Goal: Information Seeking & Learning: Learn about a topic

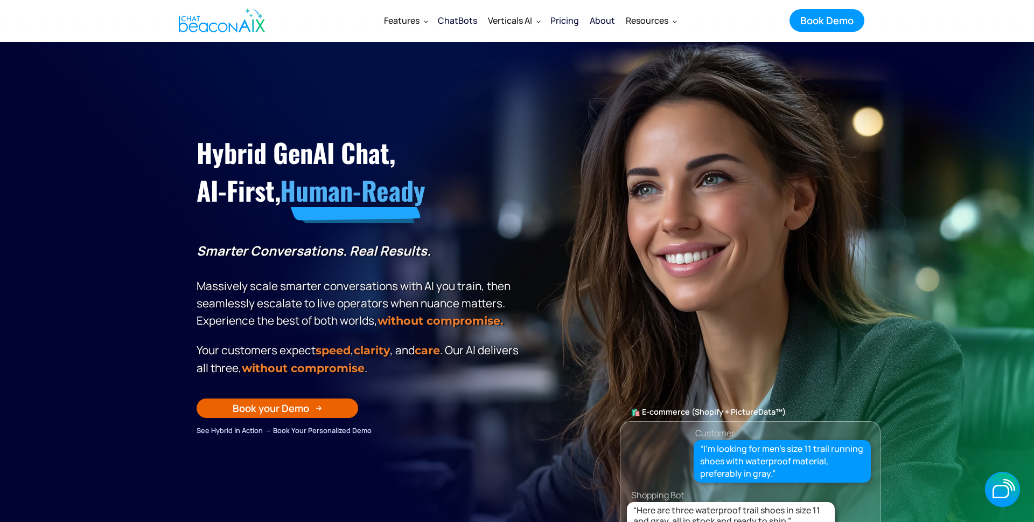
scroll to position [1, 0]
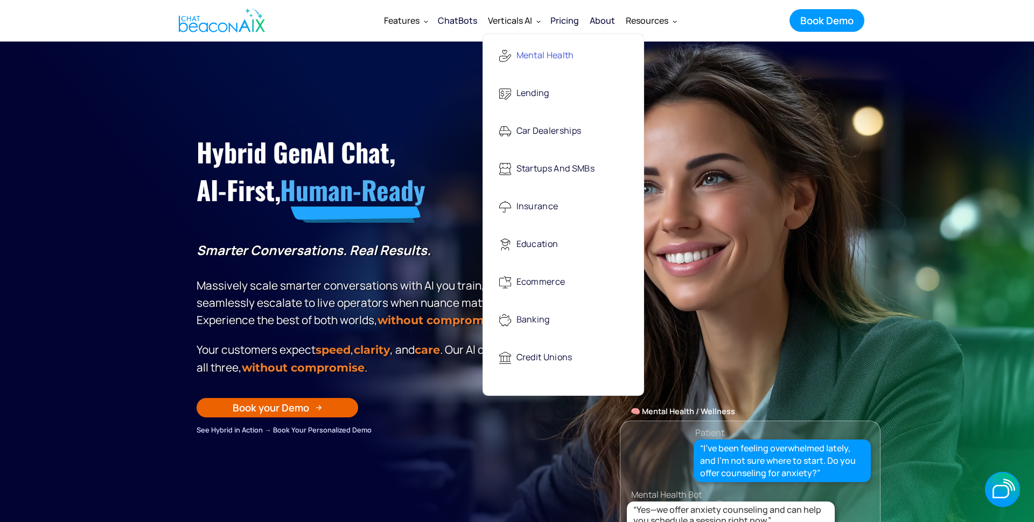
click at [560, 56] on div "Mental Health" at bounding box center [546, 56] width 58 height 22
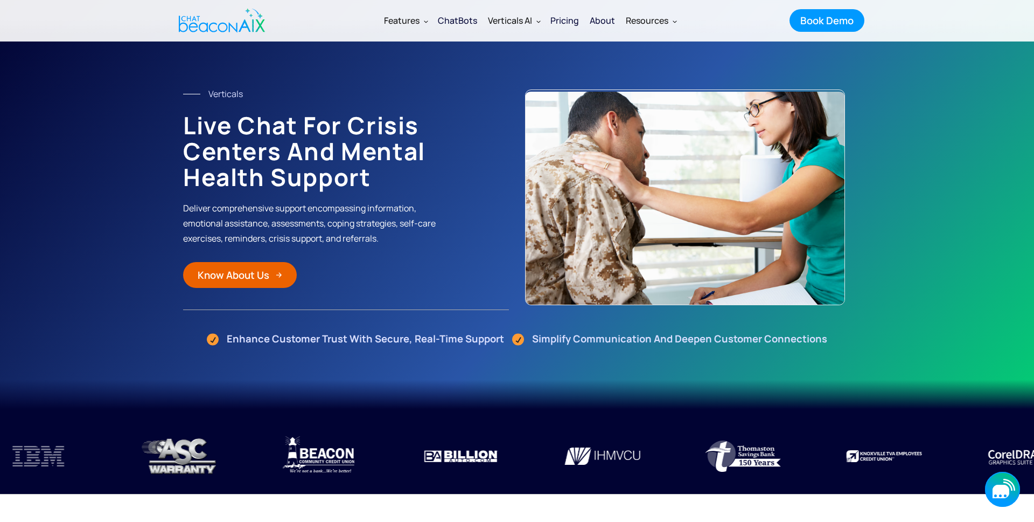
click at [997, 477] on icon "button" at bounding box center [1002, 488] width 35 height 35
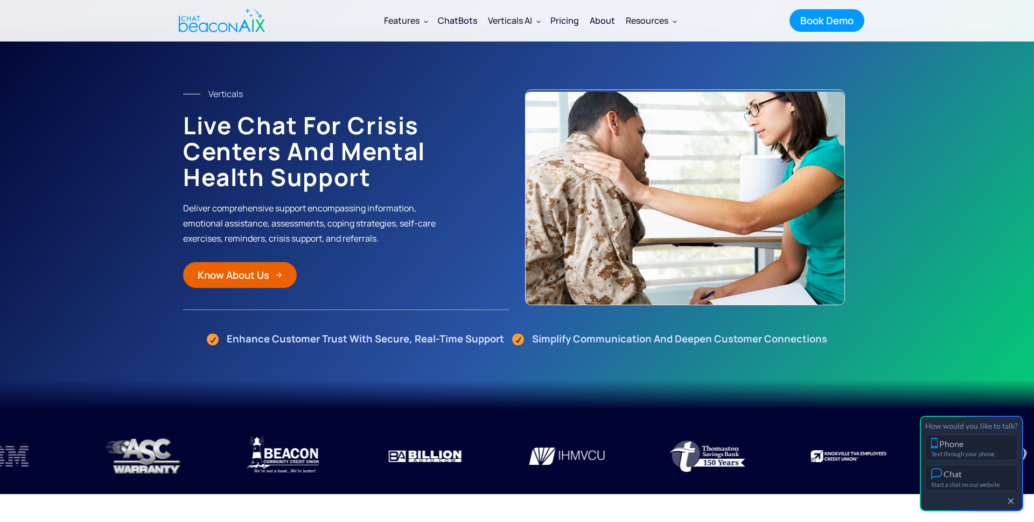
click at [997, 476] on div "Chat" at bounding box center [972, 473] width 81 height 11
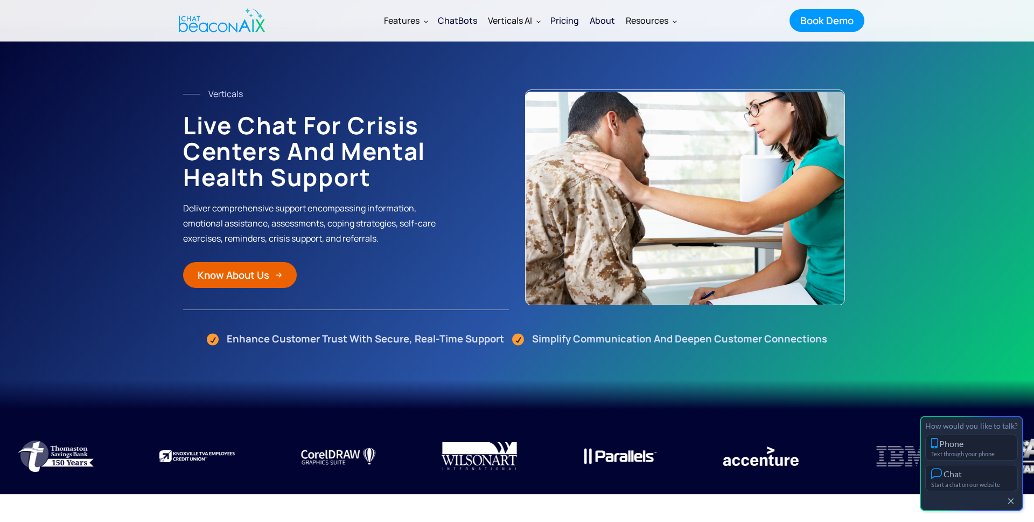
click at [1015, 502] on button "button" at bounding box center [1011, 501] width 12 height 9
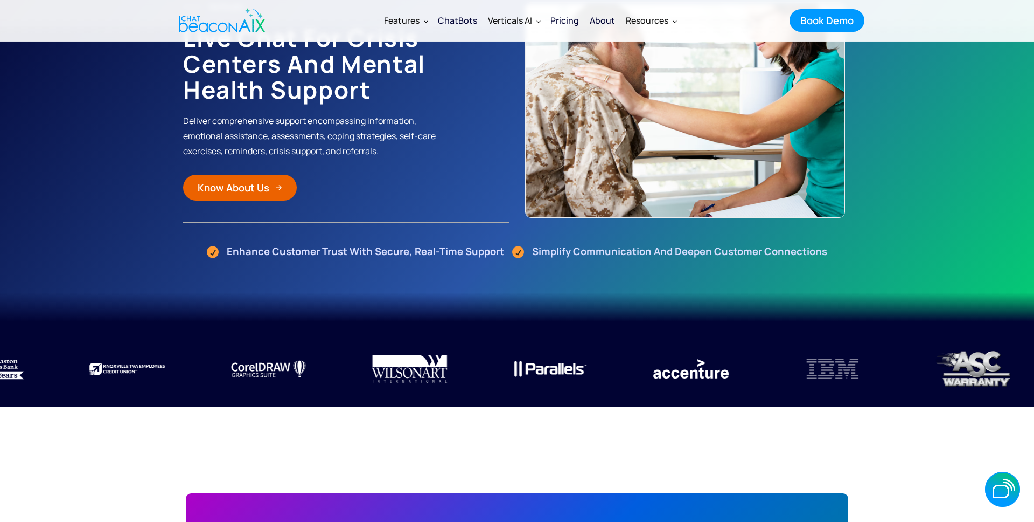
scroll to position [104, 0]
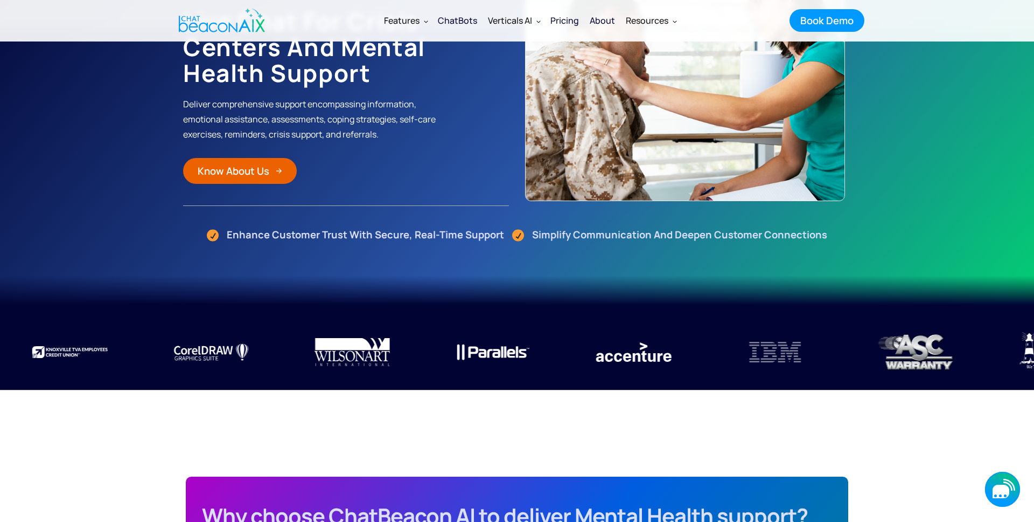
click at [999, 488] on icon "button" at bounding box center [1001, 490] width 17 height 13
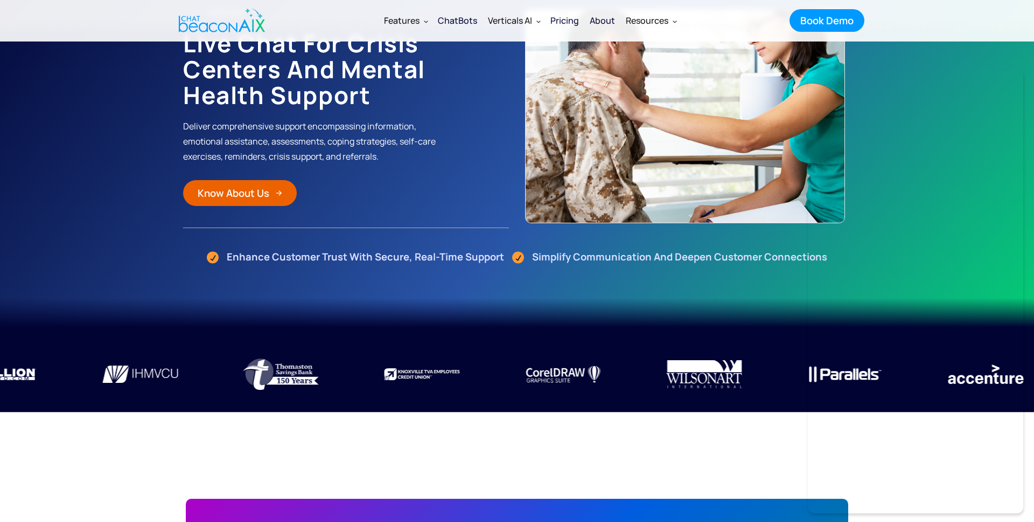
scroll to position [69, 0]
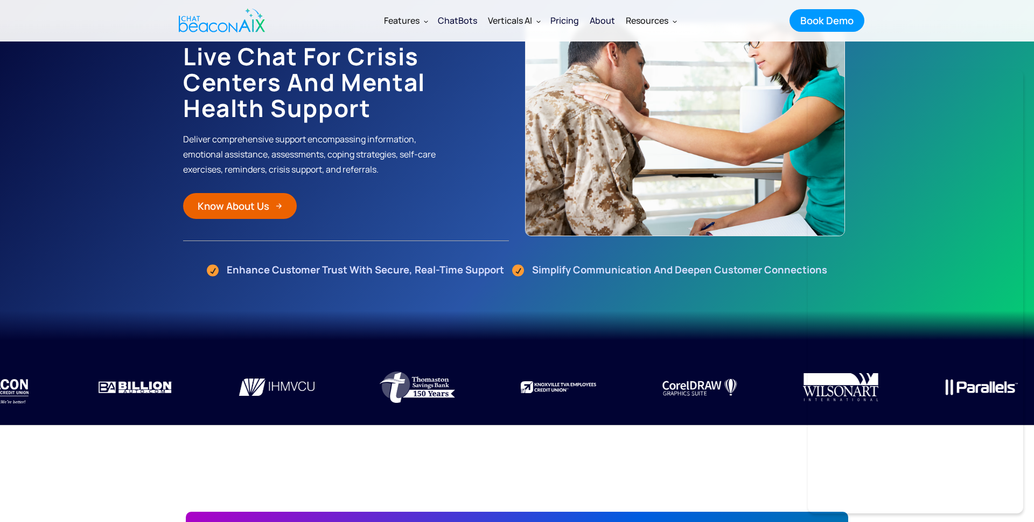
click at [562, 20] on div "Pricing" at bounding box center [565, 20] width 29 height 15
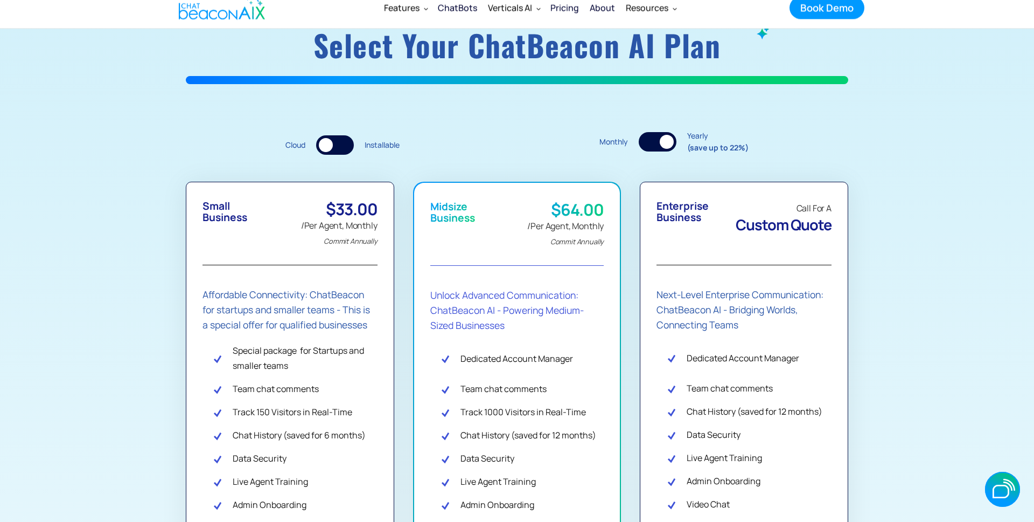
scroll to position [168, 0]
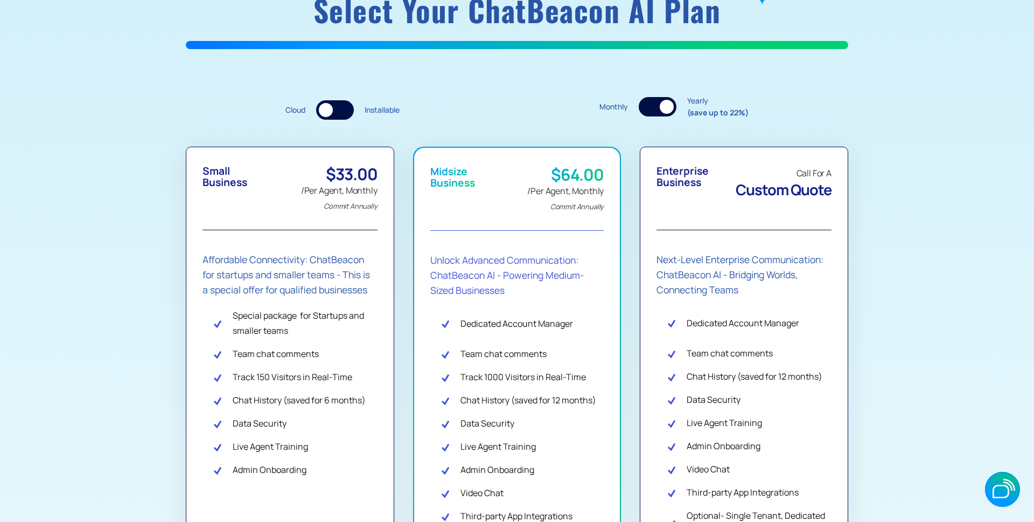
click at [660, 103] on div at bounding box center [658, 106] width 38 height 19
drag, startPoint x: 332, startPoint y: 172, endPoint x: 379, endPoint y: 173, distance: 46.4
click at [383, 173] on div "Small Business $39.00 /Per Agent, Pay monthly Commit Monthly Affordable Connect…" at bounding box center [290, 404] width 209 height 515
click at [666, 107] on div at bounding box center [658, 106] width 38 height 19
drag, startPoint x: 329, startPoint y: 177, endPoint x: 378, endPoint y: 177, distance: 49.0
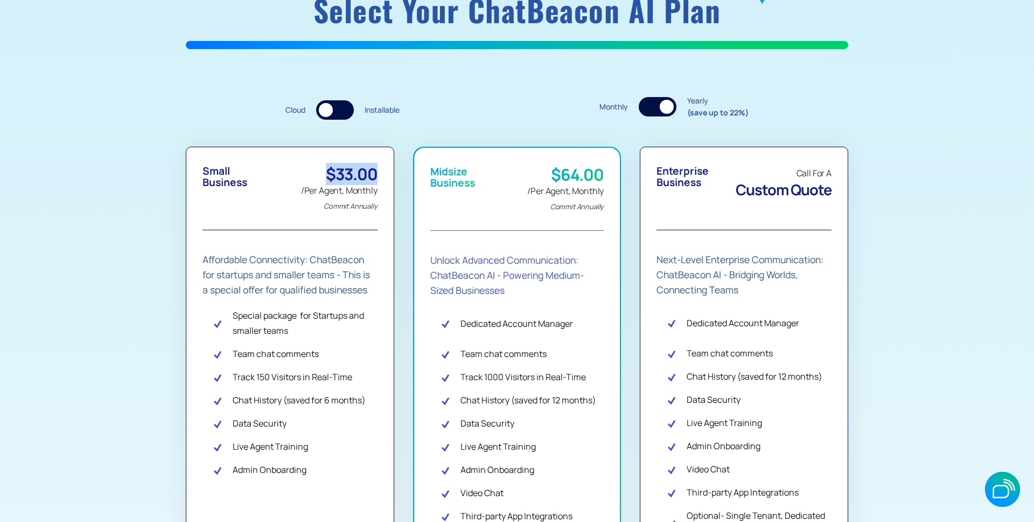
click at [378, 176] on div "Small Business $33.00 /Per Agent, Monthly Commit Annually Affordable Connectivi…" at bounding box center [290, 404] width 209 height 515
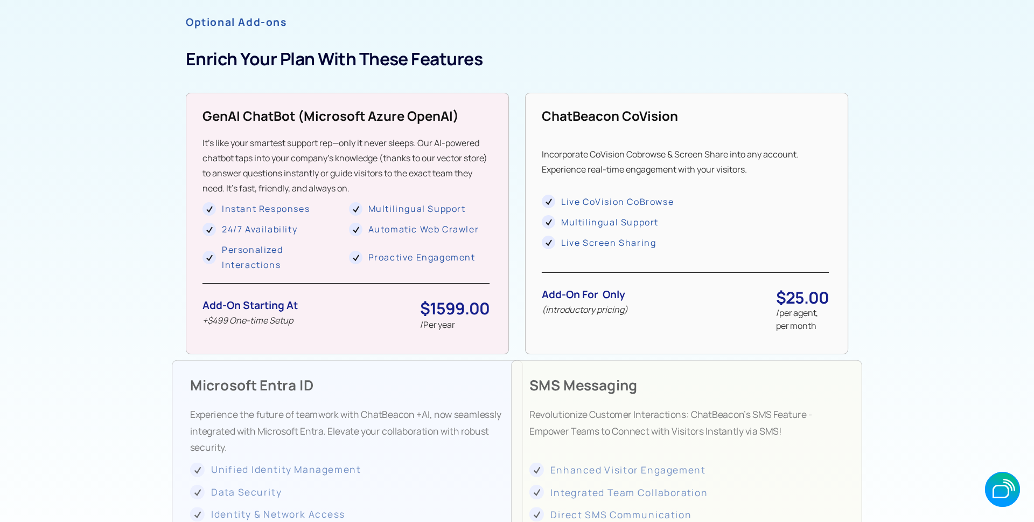
scroll to position [931, 0]
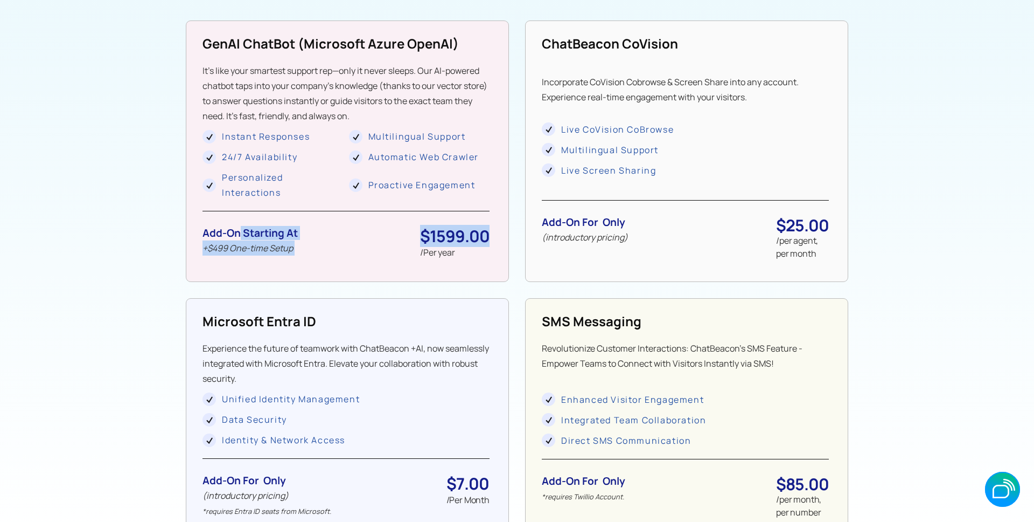
drag, startPoint x: 241, startPoint y: 232, endPoint x: 504, endPoint y: 230, distance: 263.5
click at [504, 230] on div "GenAI ChatBot (microsoft Azure OpenAI) It’s like your smartest support rep—only…" at bounding box center [347, 150] width 323 height 261
click at [491, 239] on div "GenAI ChatBot (microsoft Azure OpenAI) It’s like your smartest support rep—only…" at bounding box center [347, 151] width 323 height 261
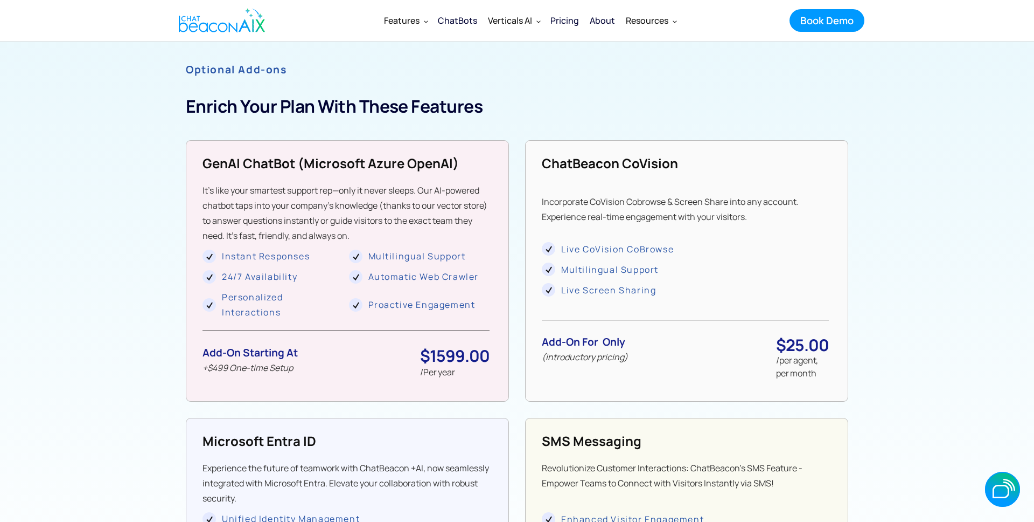
scroll to position [797, 0]
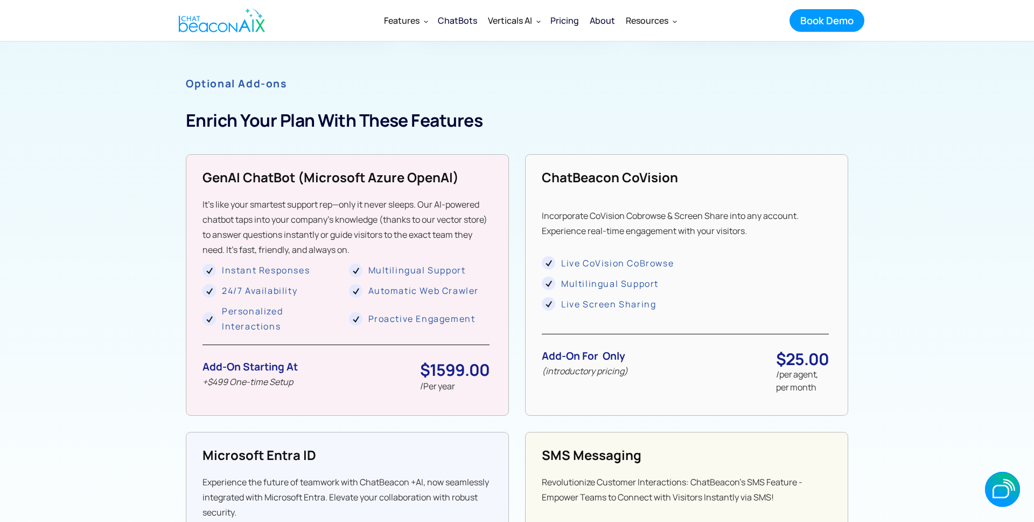
click at [454, 23] on div "ChatBots" at bounding box center [457, 20] width 39 height 15
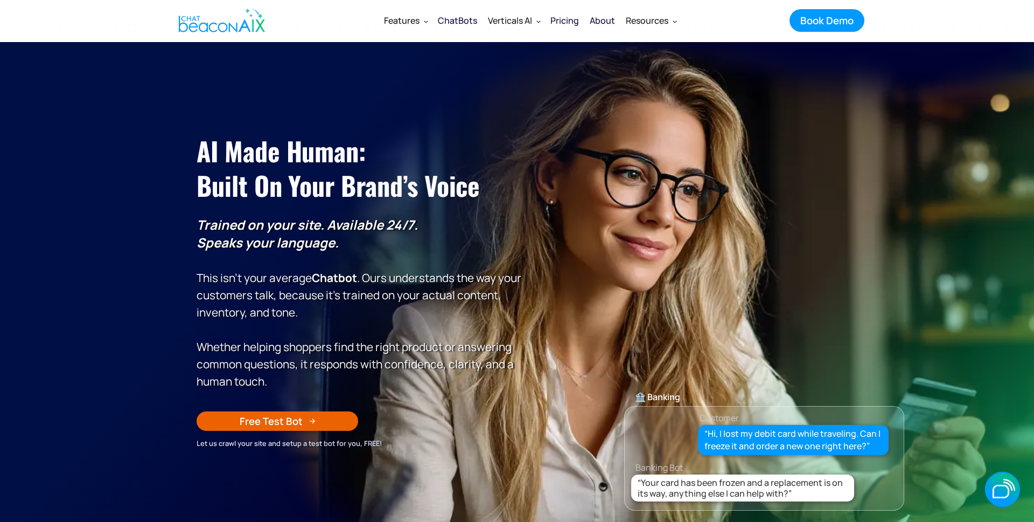
click at [566, 25] on div "Pricing" at bounding box center [565, 20] width 29 height 15
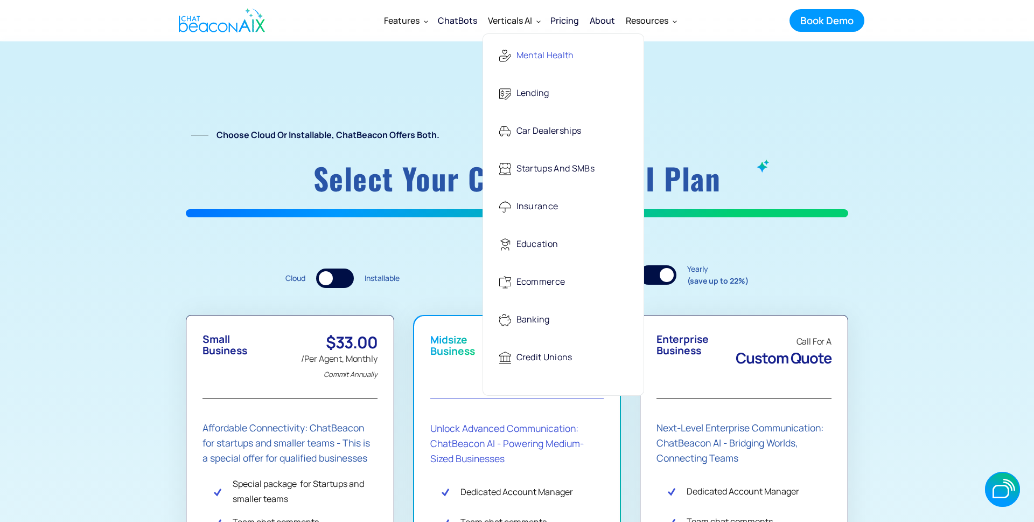
click at [536, 59] on div "Mental Health" at bounding box center [546, 56] width 58 height 22
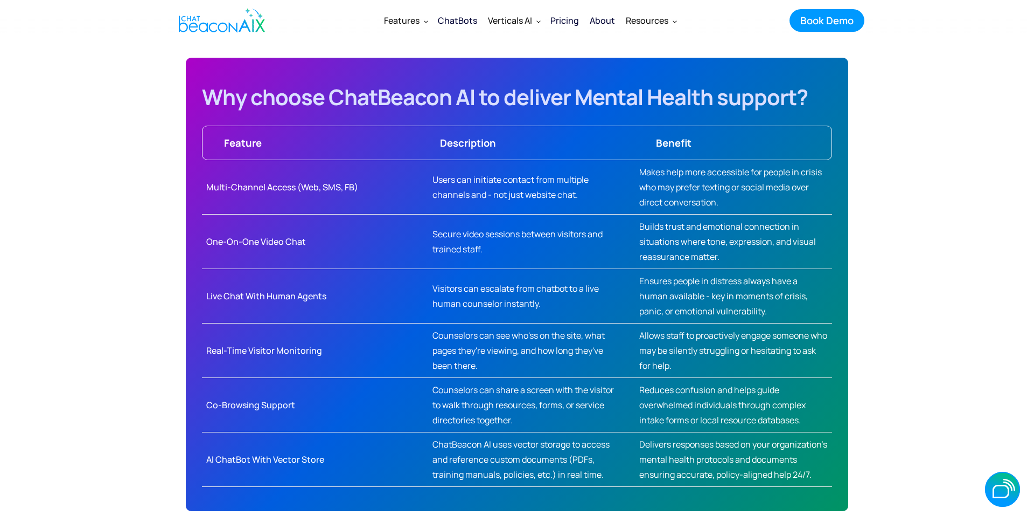
scroll to position [513, 0]
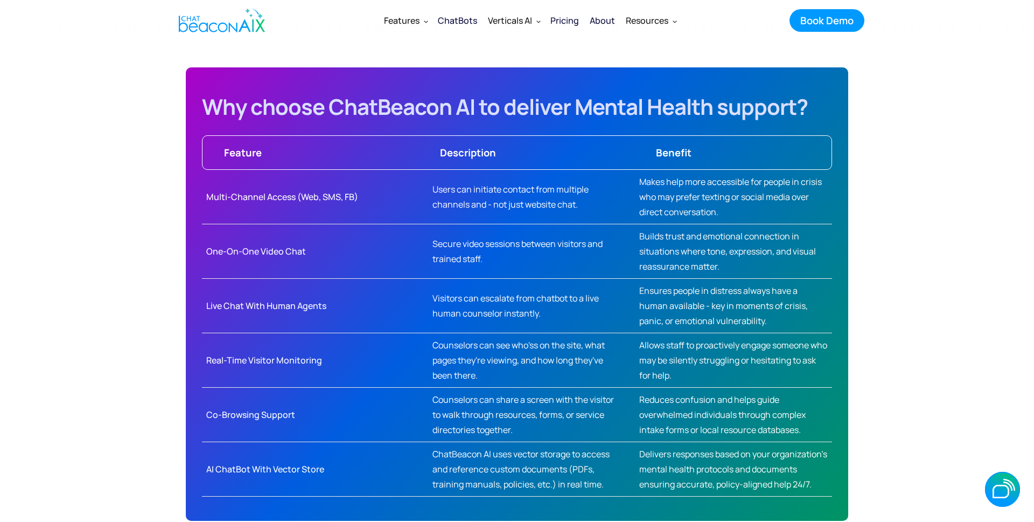
click at [994, 480] on icon "button" at bounding box center [1002, 488] width 35 height 35
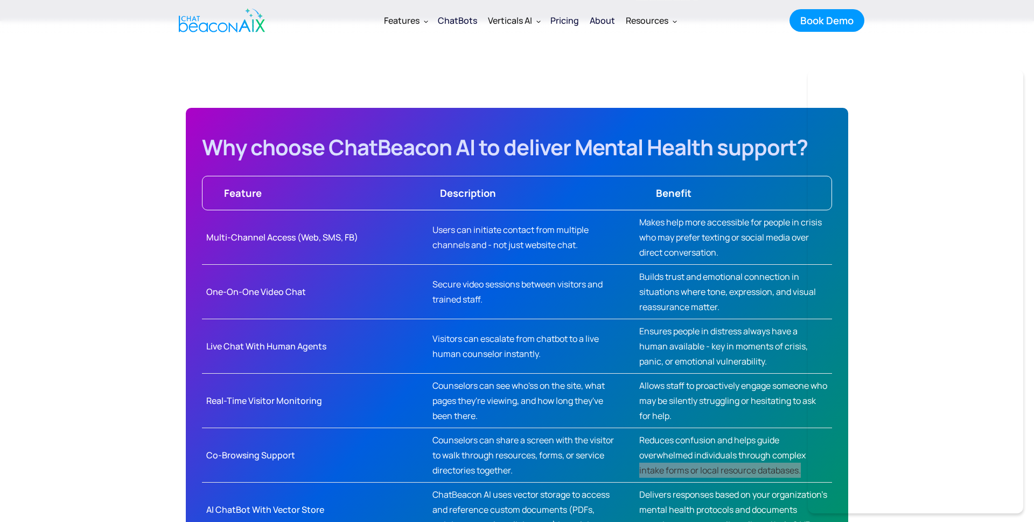
scroll to position [0, 0]
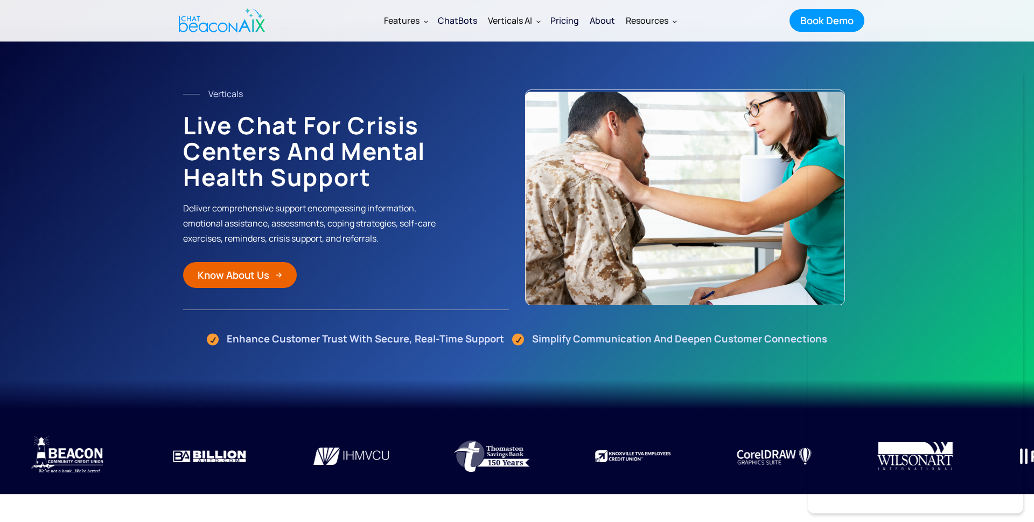
click at [559, 22] on div "Pricing" at bounding box center [565, 20] width 29 height 15
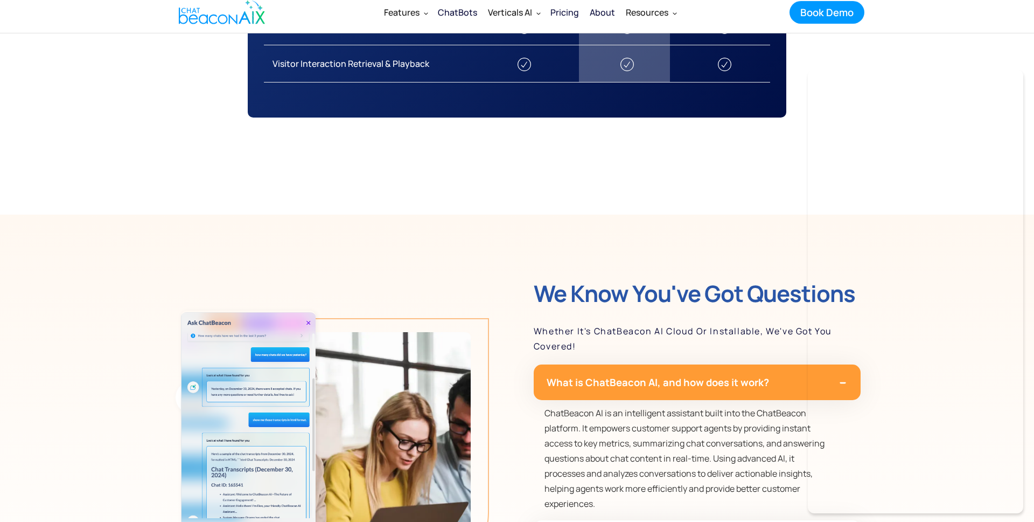
scroll to position [2656, 0]
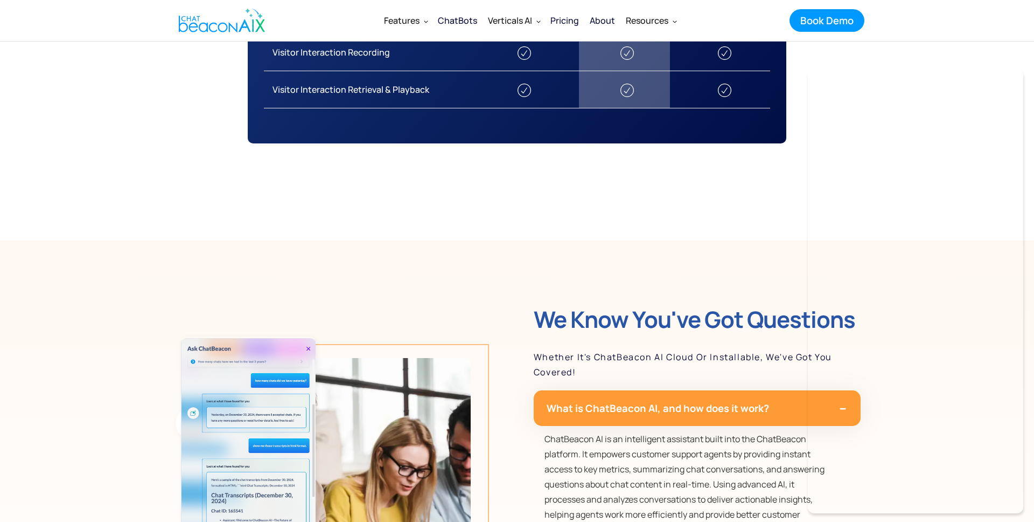
click at [603, 25] on div "About" at bounding box center [602, 20] width 25 height 15
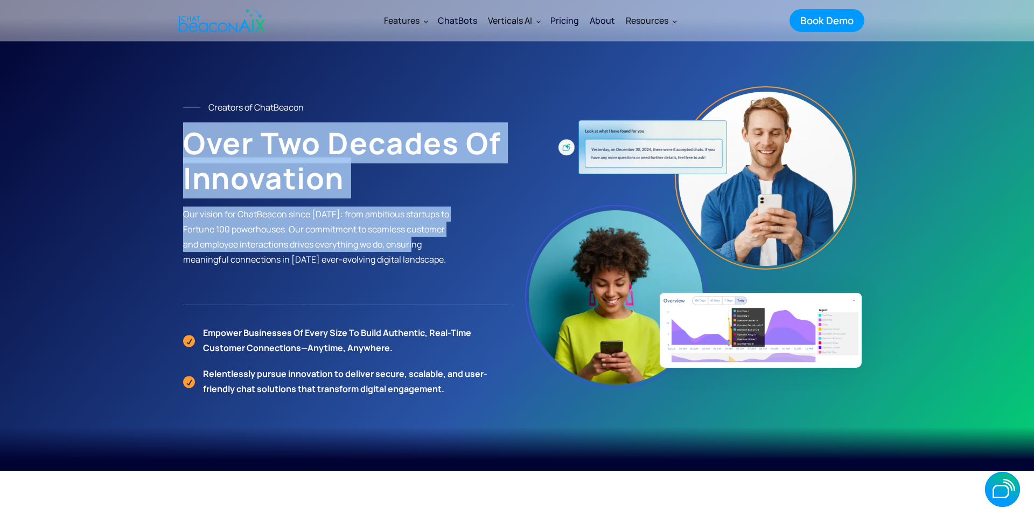
drag, startPoint x: 189, startPoint y: 138, endPoint x: 467, endPoint y: 239, distance: 295.7
click at [467, 239] on div "Creators of ChatBeacon Over Two Decades of Innovation Our vision for ChatBeacon…" at bounding box center [346, 202] width 326 height 205
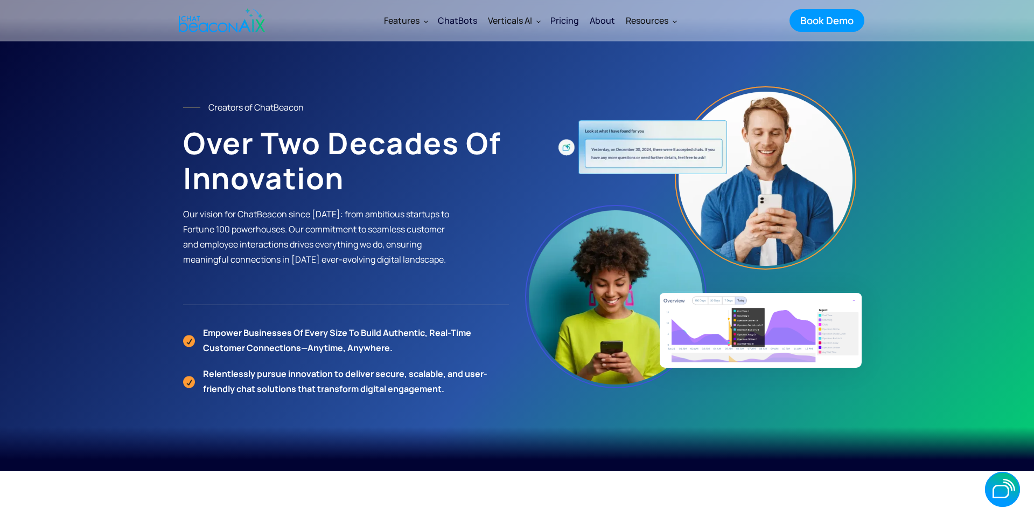
click at [246, 237] on p "Our vision for ChatBeacon since 2005: from ambitious startups to Fortune 100 po…" at bounding box center [316, 236] width 267 height 60
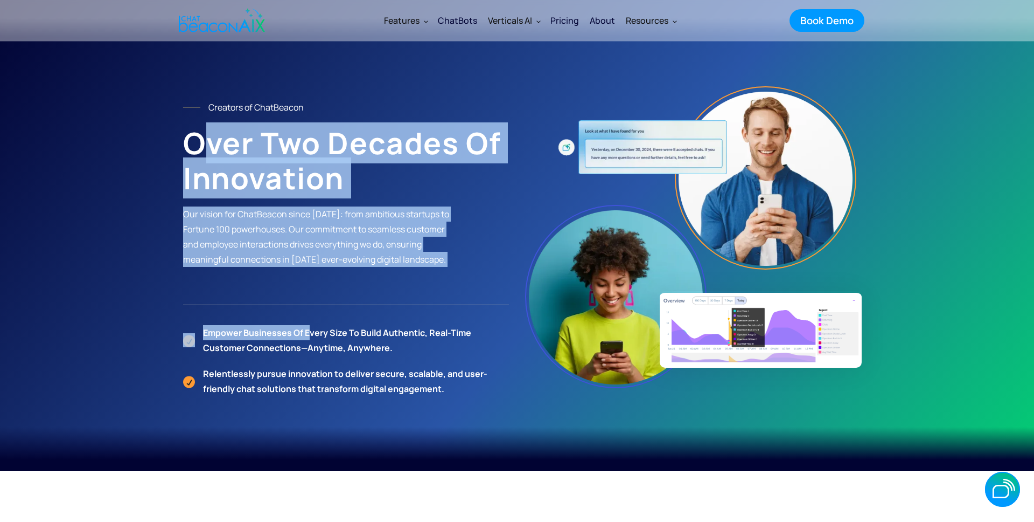
drag, startPoint x: 270, startPoint y: 231, endPoint x: 337, endPoint y: 315, distance: 107.0
click at [310, 327] on div "Creators of ChatBeacon Over Two Decades of Innovation Our vision for ChatBeacon…" at bounding box center [346, 248] width 326 height 296
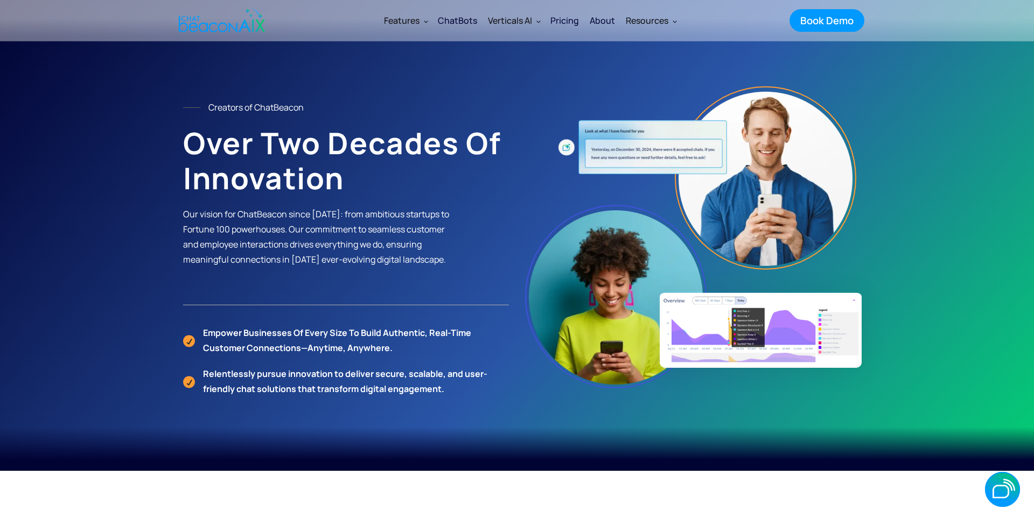
click at [341, 309] on div "Creators of ChatBeacon Over Two Decades of Innovation Our vision for ChatBeacon…" at bounding box center [346, 248] width 326 height 296
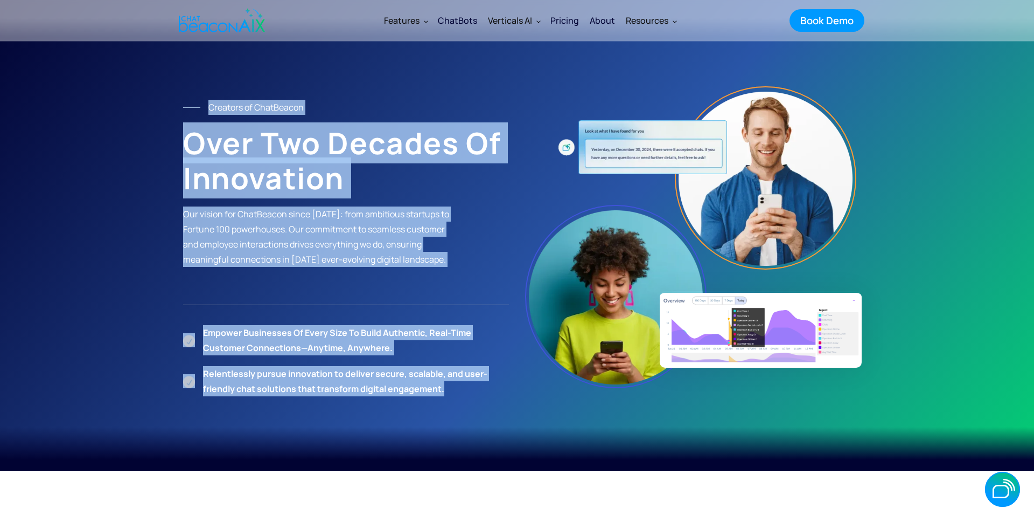
drag, startPoint x: 449, startPoint y: 393, endPoint x: 184, endPoint y: 96, distance: 398.0
click at [184, 96] on div "Creators of ChatBeacon Over Two Decades of Innovation Our vision for ChatBeacon…" at bounding box center [517, 247] width 690 height 323
click at [206, 93] on div "Creators of ChatBeacon Over Two Decades of Innovation Our vision for ChatBeacon…" at bounding box center [517, 247] width 690 height 323
drag, startPoint x: 204, startPoint y: 96, endPoint x: 452, endPoint y: 390, distance: 383.9
click at [452, 390] on div "Creators of ChatBeacon Over Two Decades of Innovation Our vision for ChatBeacon…" at bounding box center [517, 247] width 690 height 323
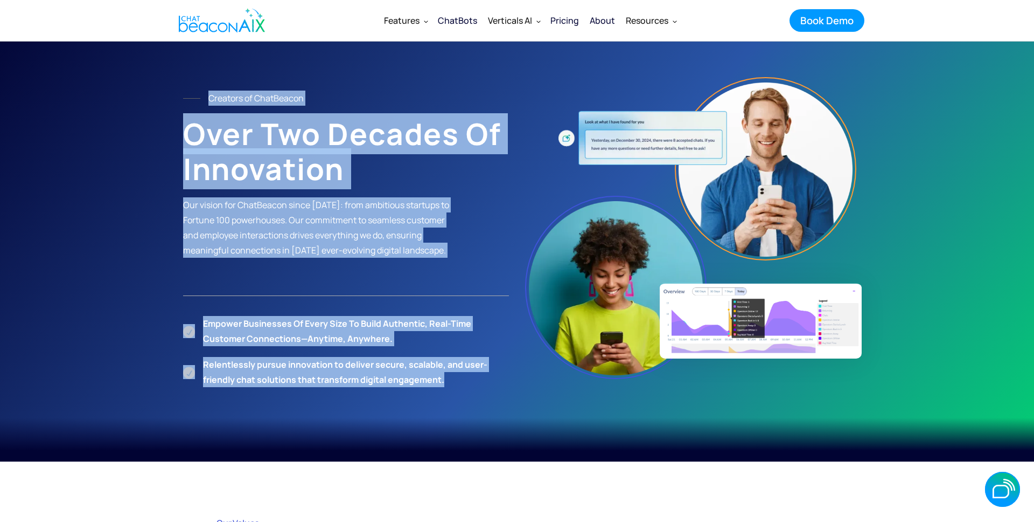
scroll to position [10, 0]
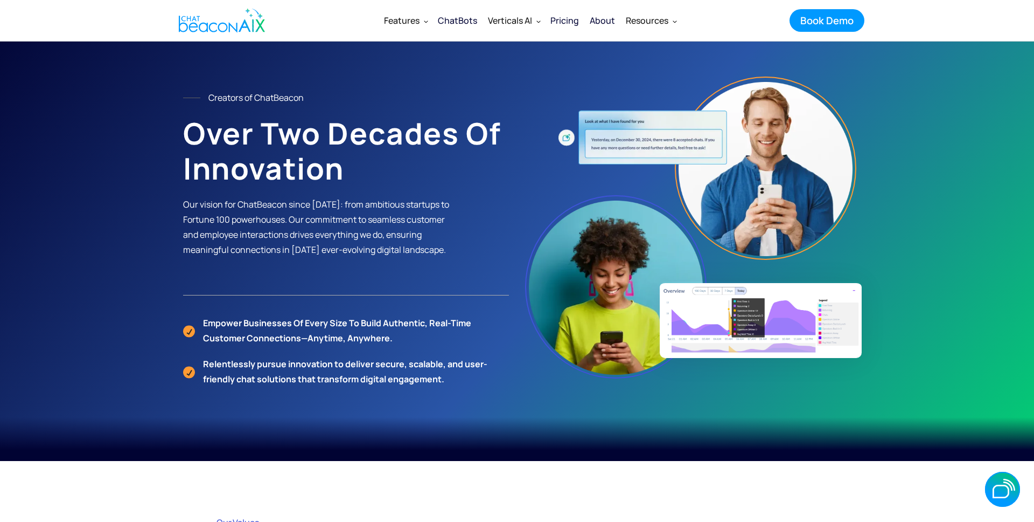
click at [122, 88] on section "Creators of ChatBeacon Over Two Decades of Innovation Our vision for ChatBeacon…" at bounding box center [517, 225] width 1034 height 470
click at [103, 117] on section "Creators of ChatBeacon Over Two Decades of Innovation Our vision for ChatBeacon…" at bounding box center [517, 225] width 1034 height 470
